Goal: Task Accomplishment & Management: Manage account settings

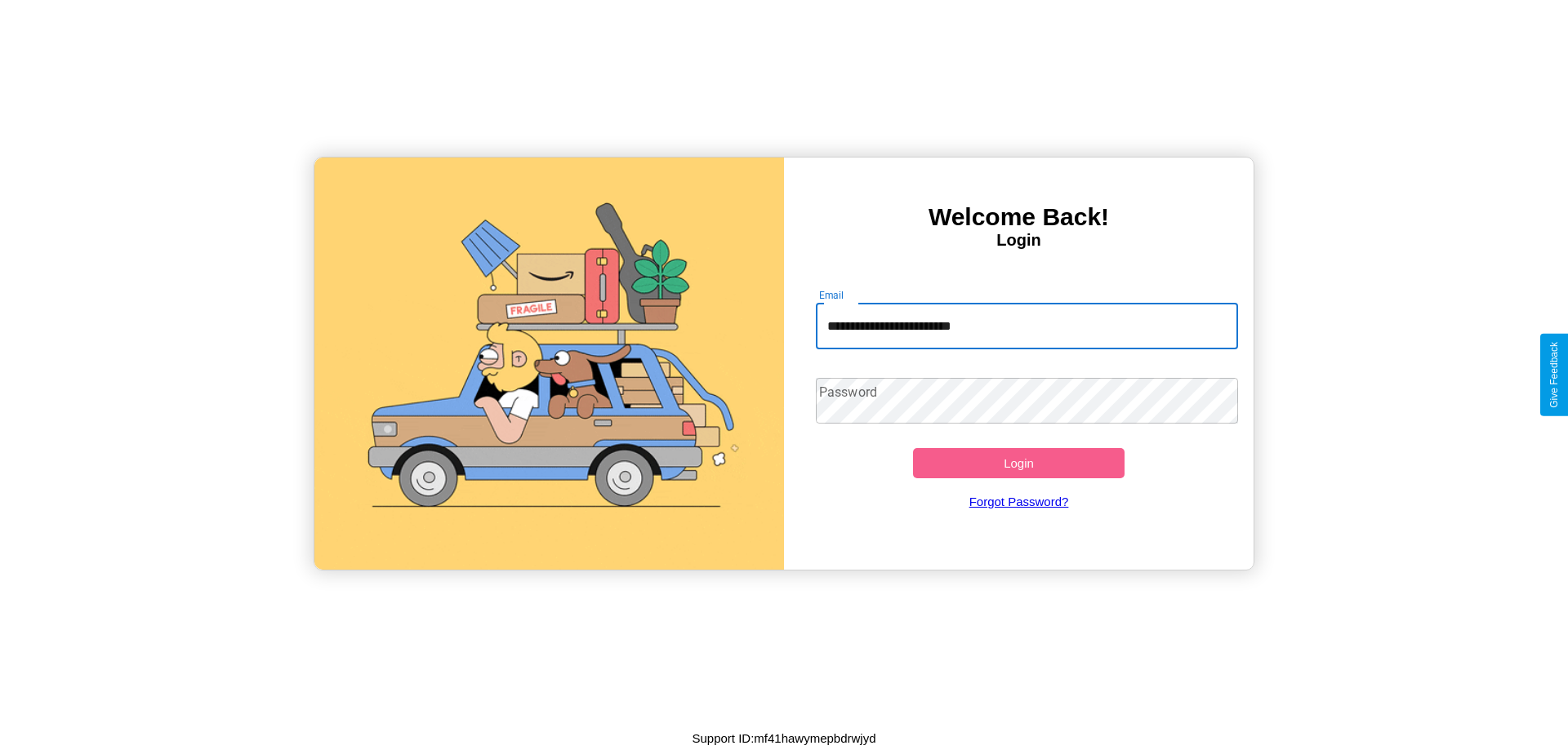
type input "**********"
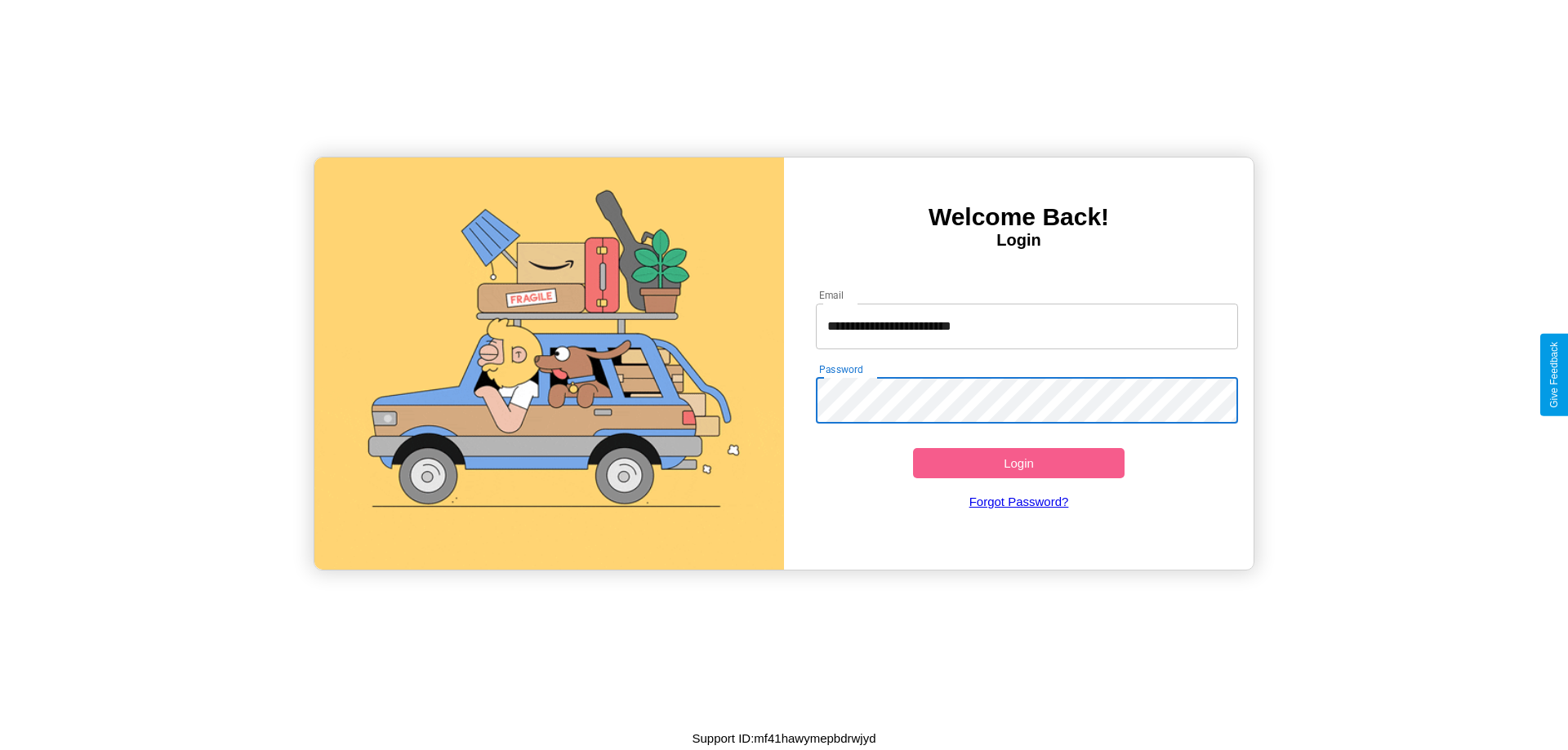
click at [1018, 463] on button "Login" at bounding box center [1018, 463] width 211 height 30
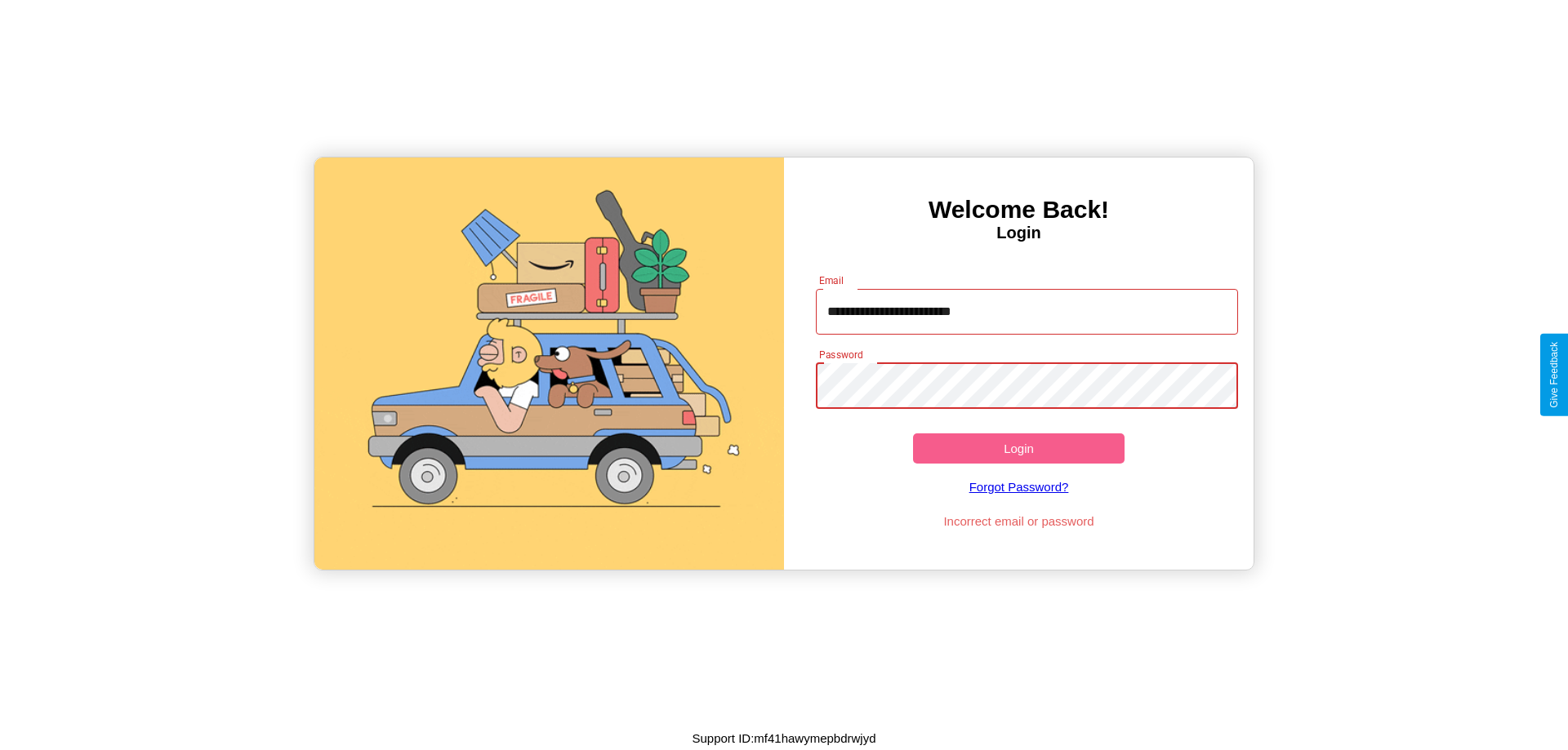
click at [1018, 448] on button "Login" at bounding box center [1018, 448] width 211 height 30
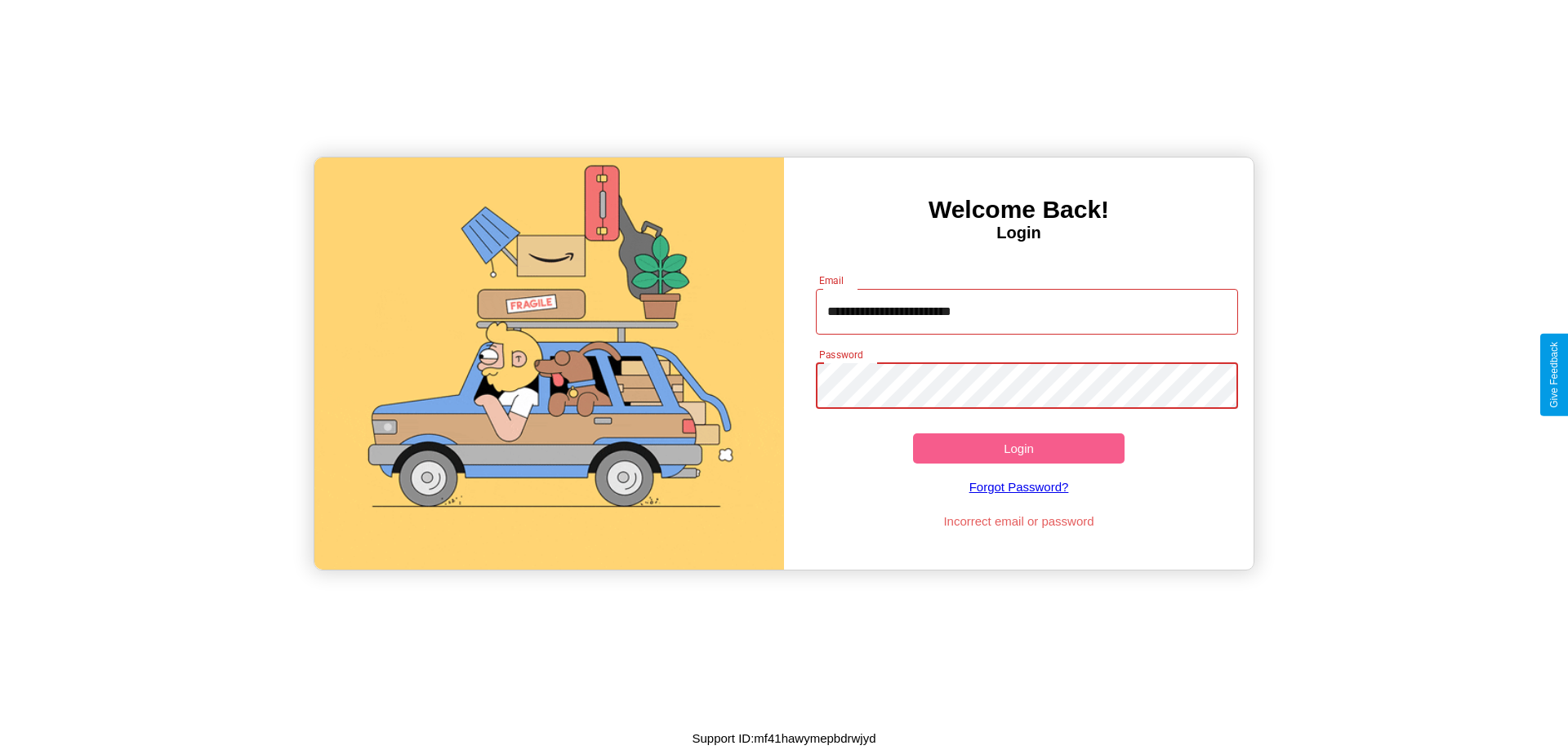
click at [1018, 448] on button "Login" at bounding box center [1018, 448] width 211 height 30
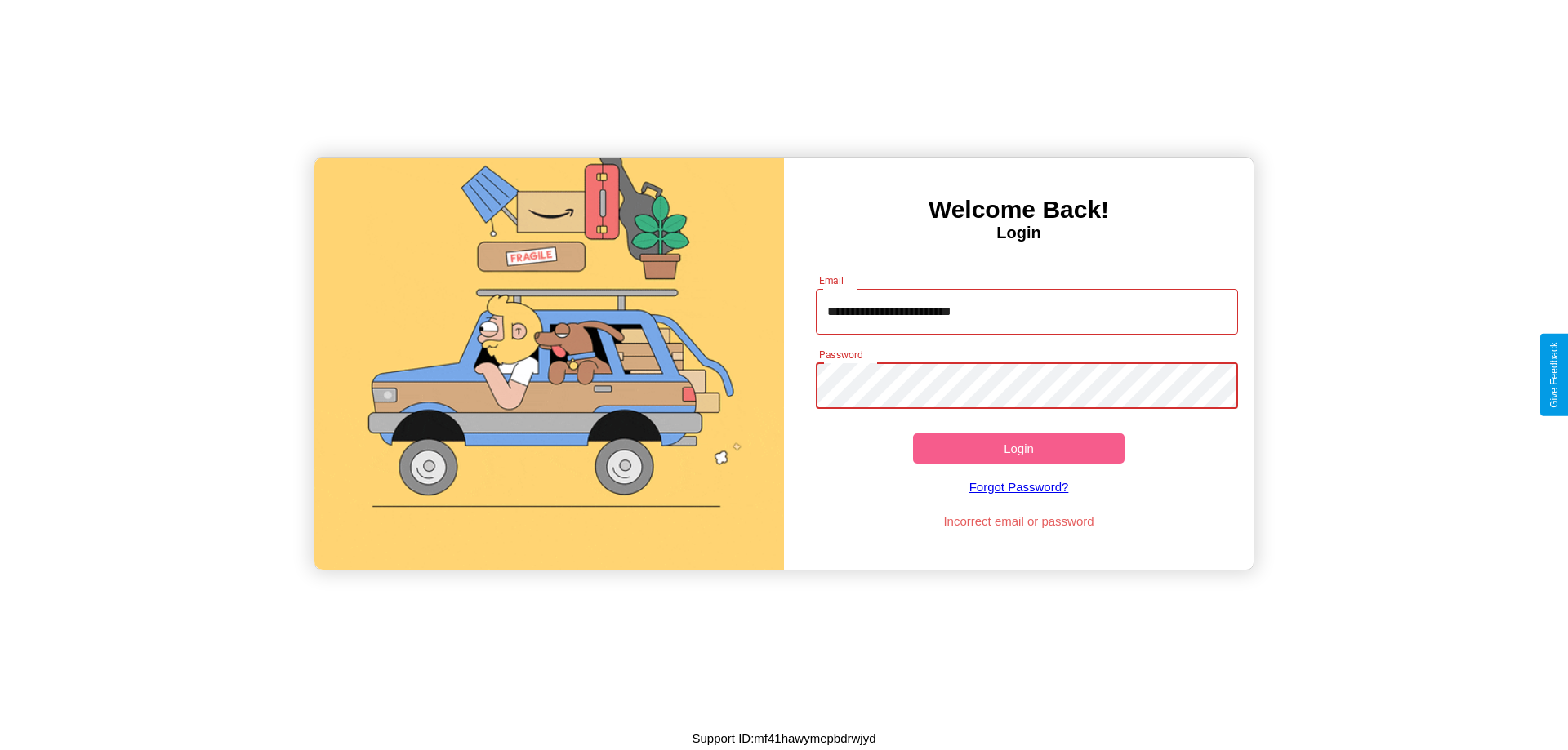
click at [1018, 448] on button "Login" at bounding box center [1018, 448] width 211 height 30
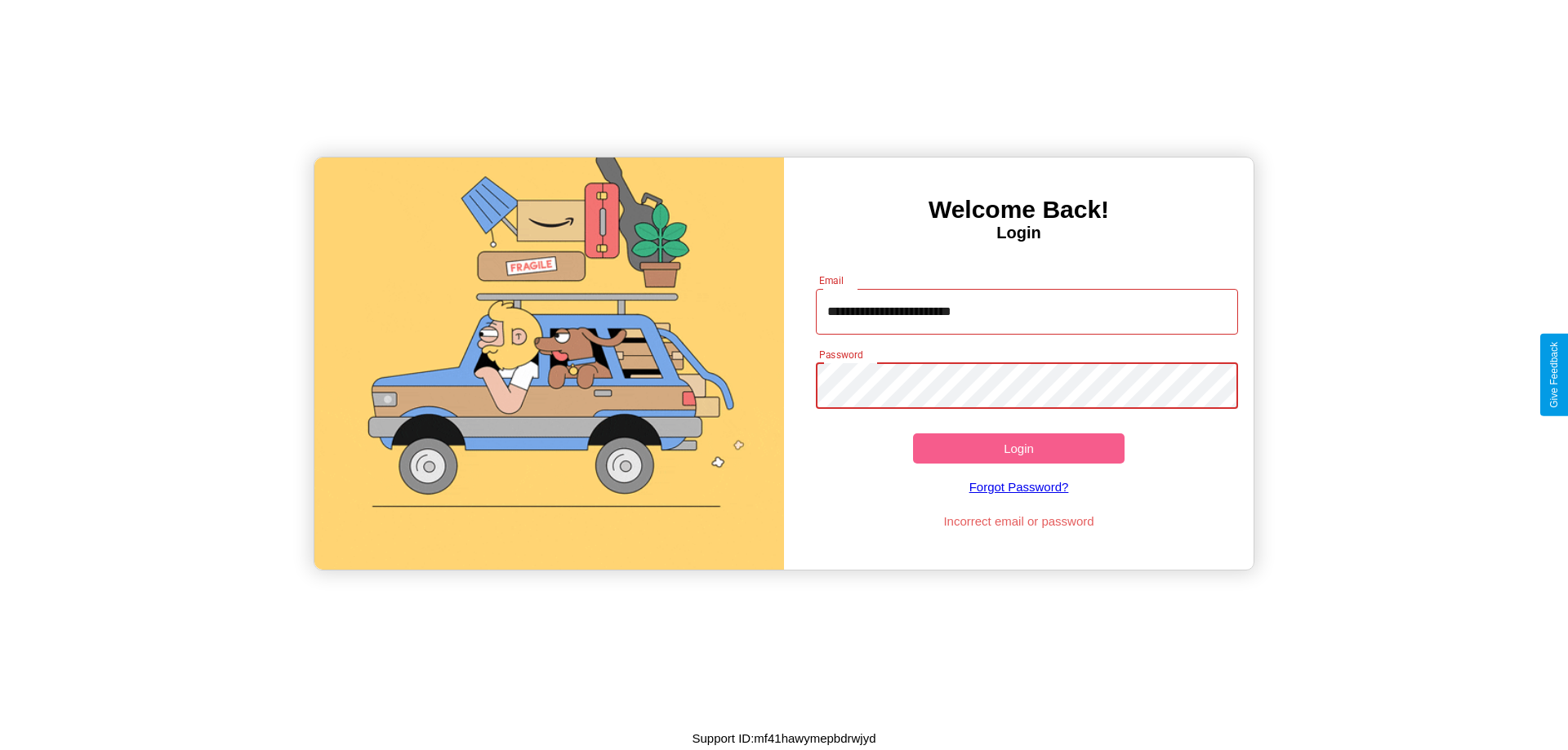
click at [1018, 448] on button "Login" at bounding box center [1018, 448] width 211 height 30
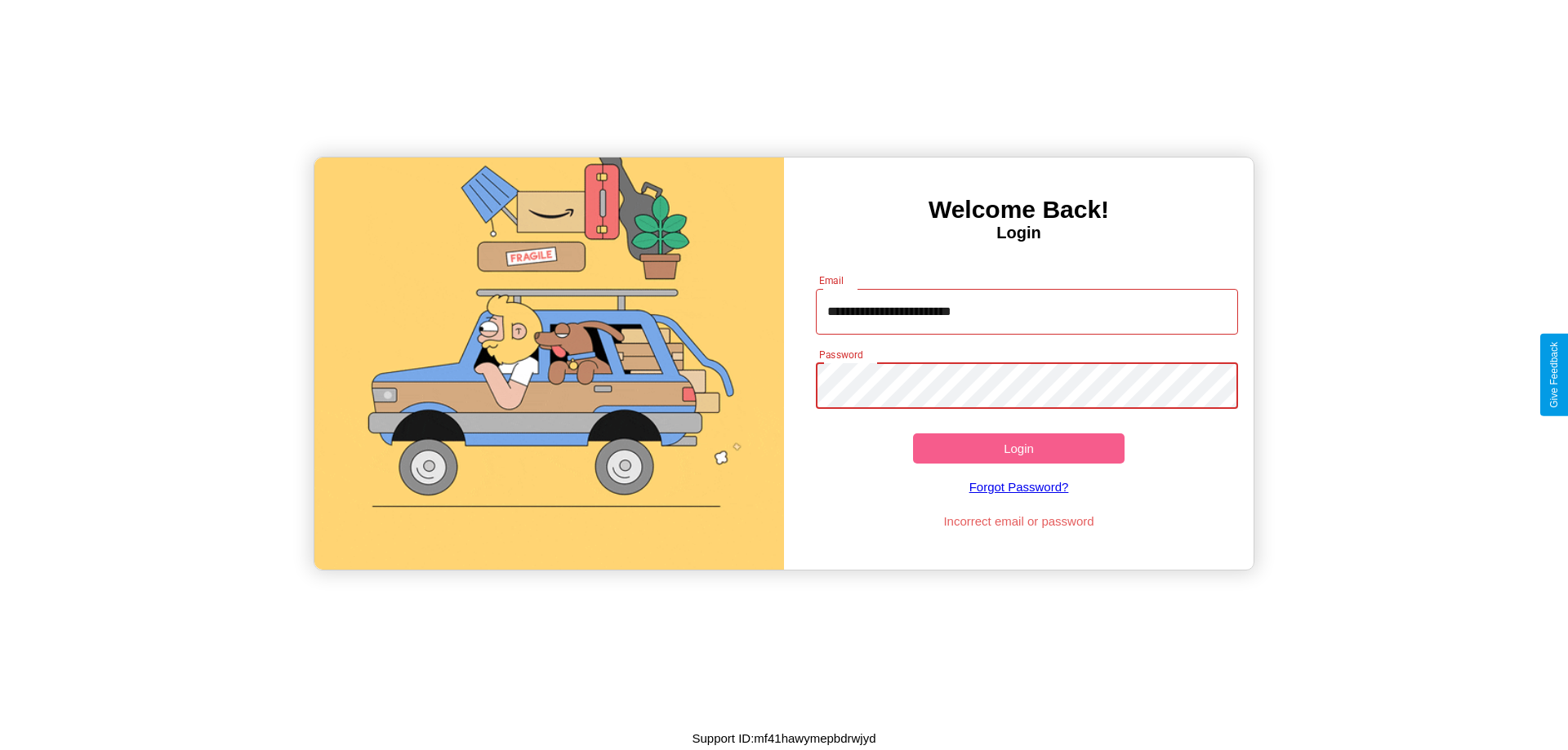
click at [1018, 448] on button "Login" at bounding box center [1018, 448] width 211 height 30
